Goal: Task Accomplishment & Management: Use online tool/utility

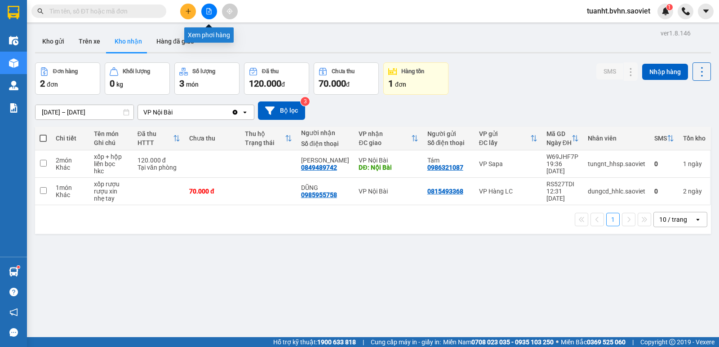
click at [209, 15] on button at bounding box center [209, 12] width 16 height 16
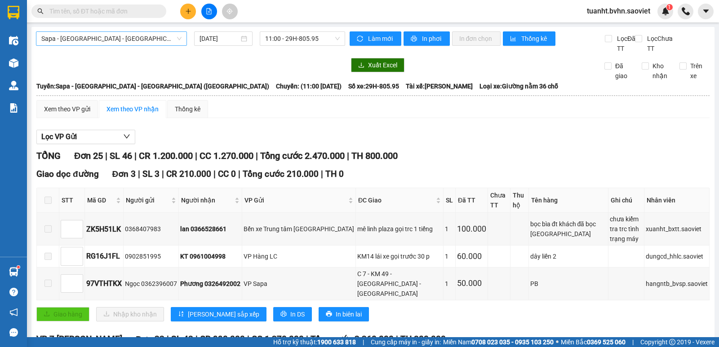
click at [133, 40] on span "Sapa - [GEOGRAPHIC_DATA] - [GEOGRAPHIC_DATA] ([GEOGRAPHIC_DATA])" at bounding box center [111, 38] width 140 height 13
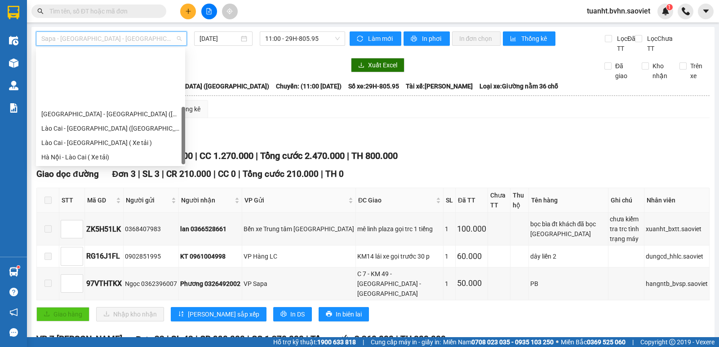
scroll to position [72, 0]
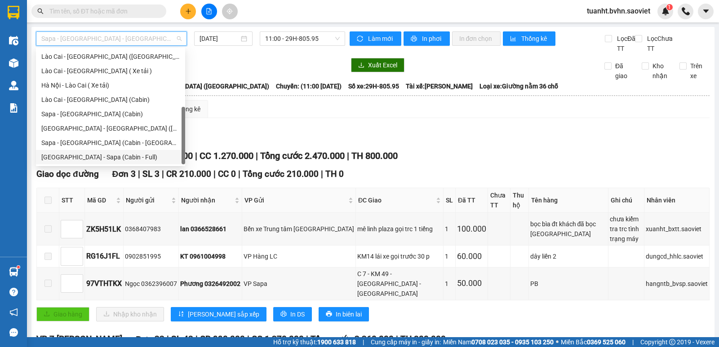
click at [126, 156] on div "[GEOGRAPHIC_DATA] - Sapa (Cabin - Full)" at bounding box center [110, 157] width 138 height 10
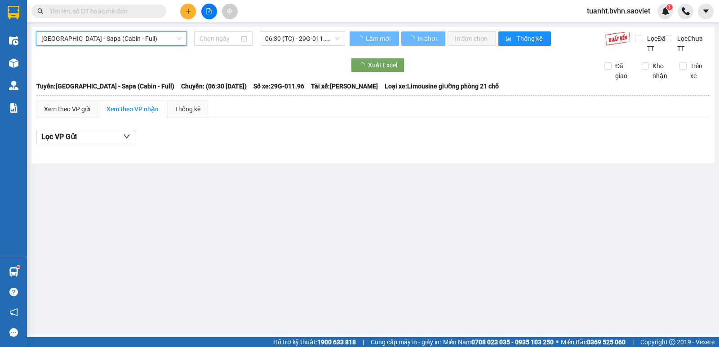
type input "[DATE]"
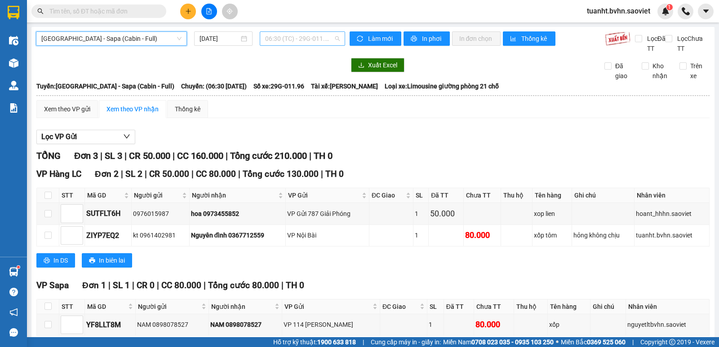
click at [314, 40] on span "06:30 (TC) - 29G-011.96" at bounding box center [302, 38] width 74 height 13
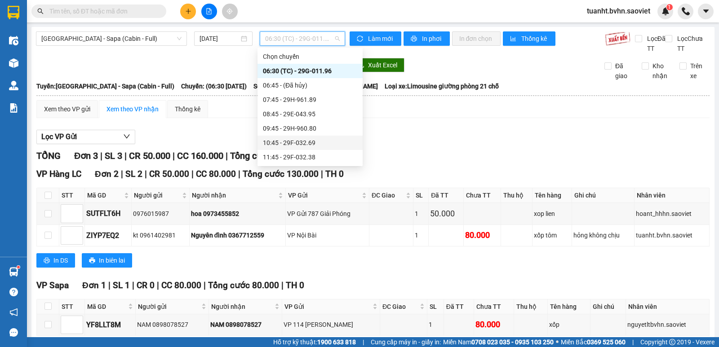
click at [316, 140] on div "10:45 - 29F-032.69" at bounding box center [310, 143] width 94 height 10
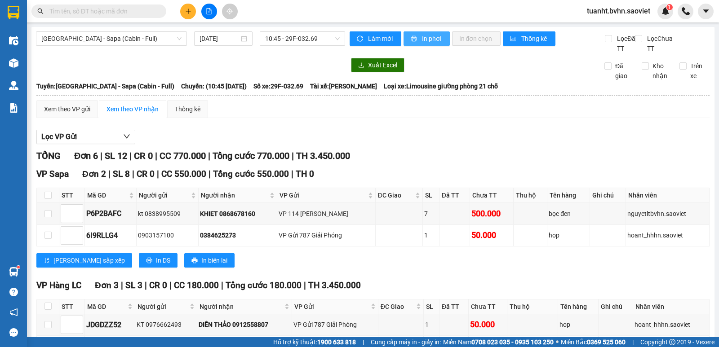
click at [422, 43] on span "In phơi" at bounding box center [432, 39] width 21 height 10
click at [291, 42] on span "10:45 - 29F-032.69" at bounding box center [302, 38] width 74 height 13
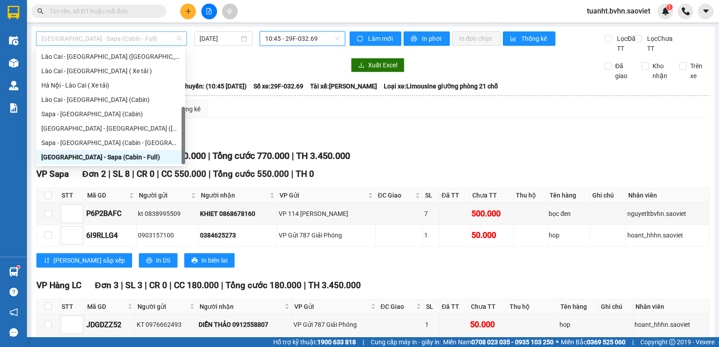
click at [146, 36] on span "[GEOGRAPHIC_DATA] - Sapa (Cabin - Full)" at bounding box center [111, 38] width 140 height 13
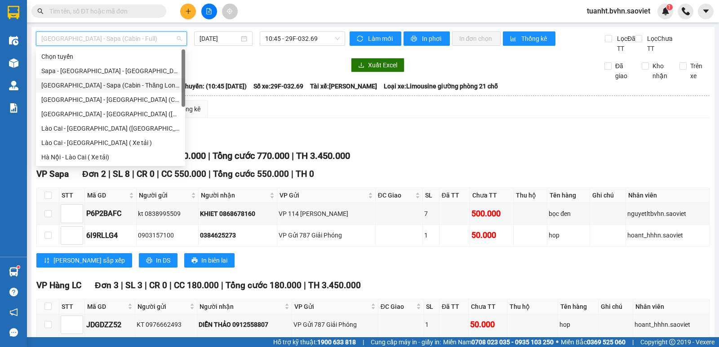
click at [132, 87] on div "[GEOGRAPHIC_DATA] - Sapa (Cabin - Thăng Long)" at bounding box center [110, 85] width 138 height 10
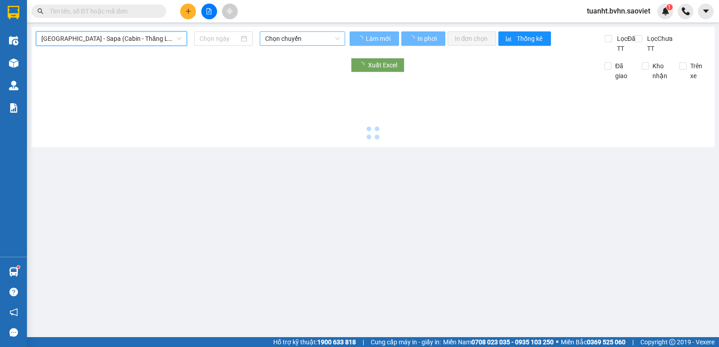
type input "[DATE]"
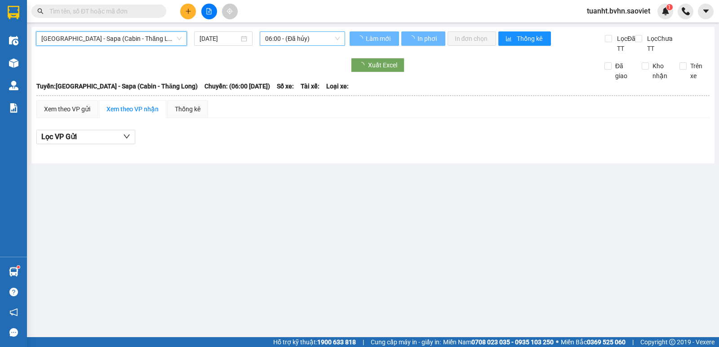
click at [297, 42] on span "06:00 - (Đã hủy)" at bounding box center [302, 38] width 74 height 13
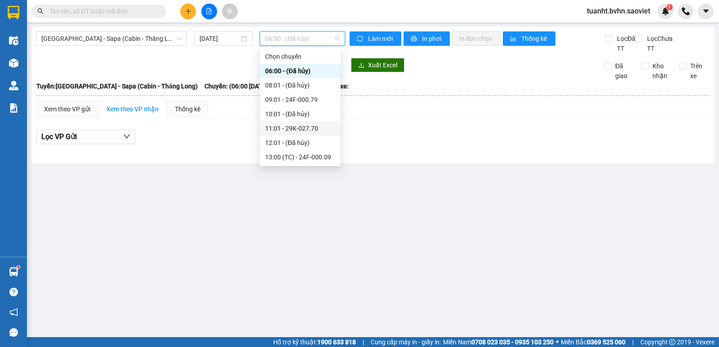
click at [310, 130] on div "11:01 - 29K-027.70" at bounding box center [300, 129] width 70 height 10
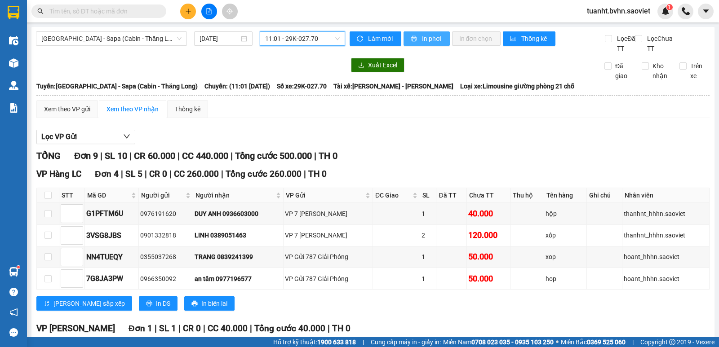
click at [426, 39] on span "In phơi" at bounding box center [432, 39] width 21 height 10
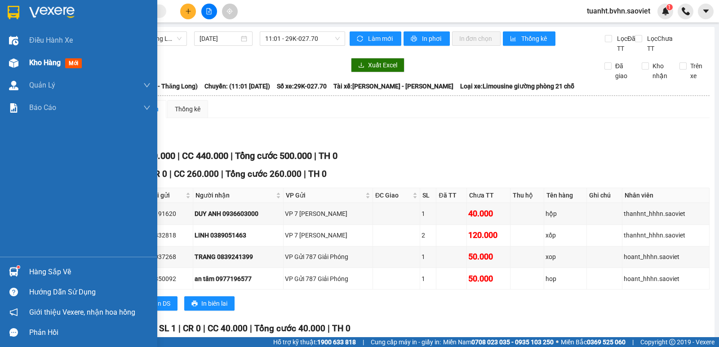
click at [20, 62] on div at bounding box center [14, 63] width 16 height 16
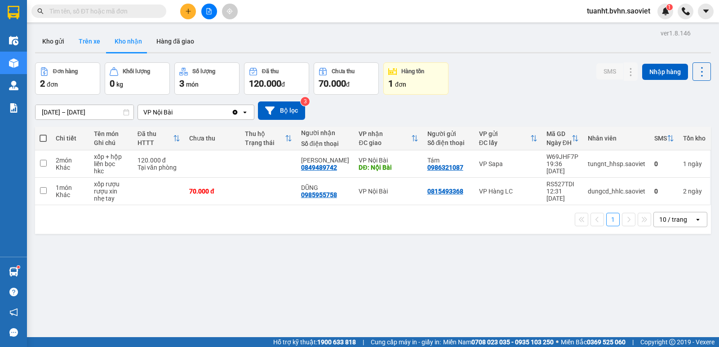
click at [89, 43] on button "Trên xe" at bounding box center [89, 42] width 36 height 22
